Goal: Information Seeking & Learning: Learn about a topic

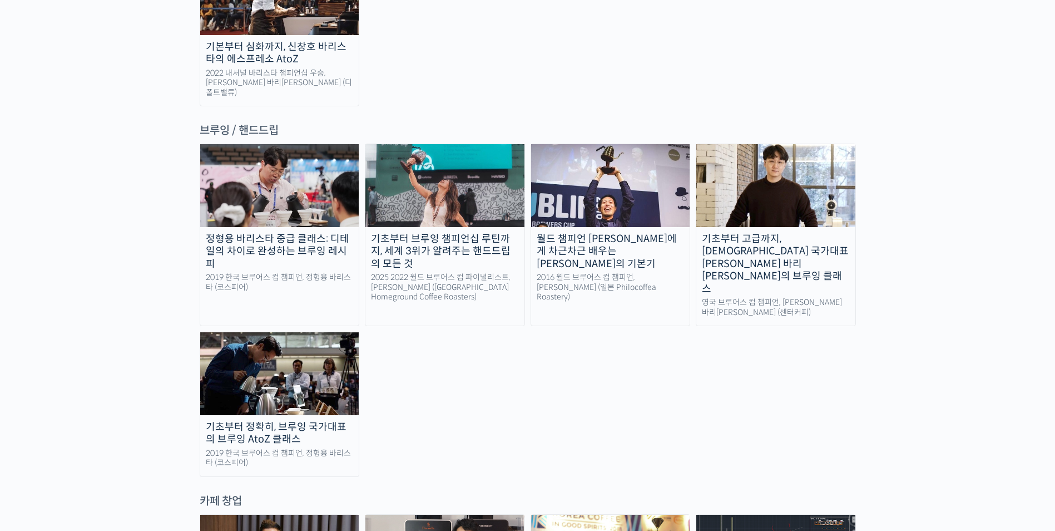
scroll to position [1836, 0]
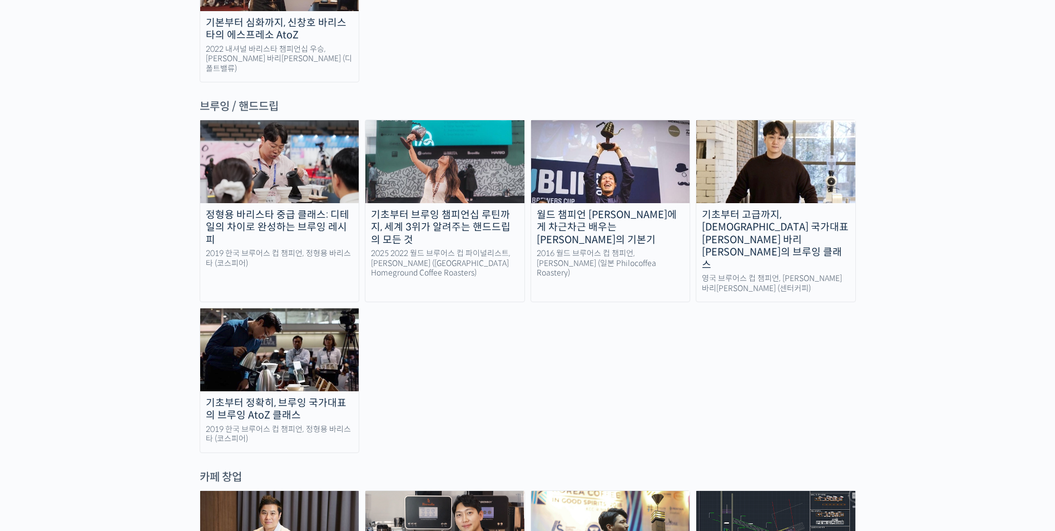
click at [277, 308] on img at bounding box center [279, 349] width 159 height 82
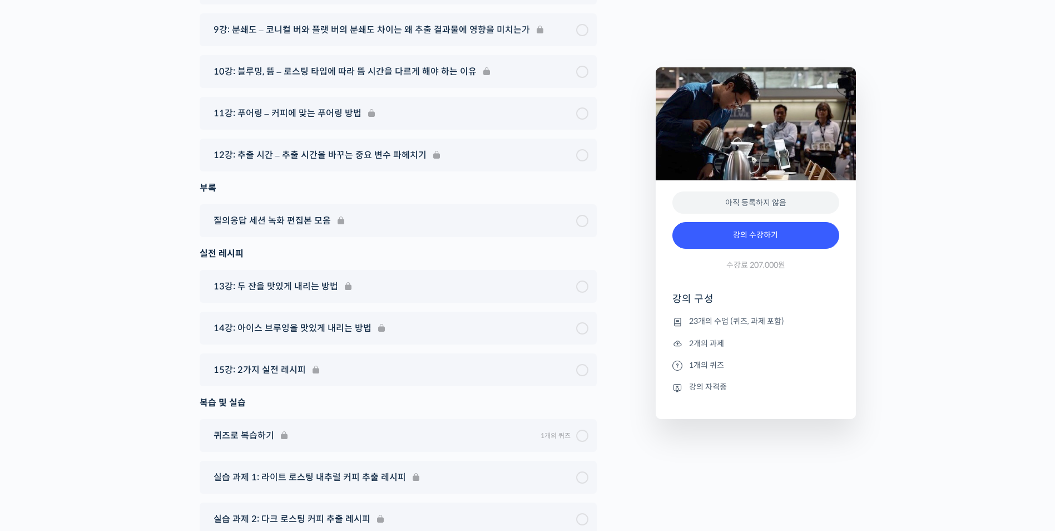
scroll to position [6833, 0]
